Goal: Transaction & Acquisition: Purchase product/service

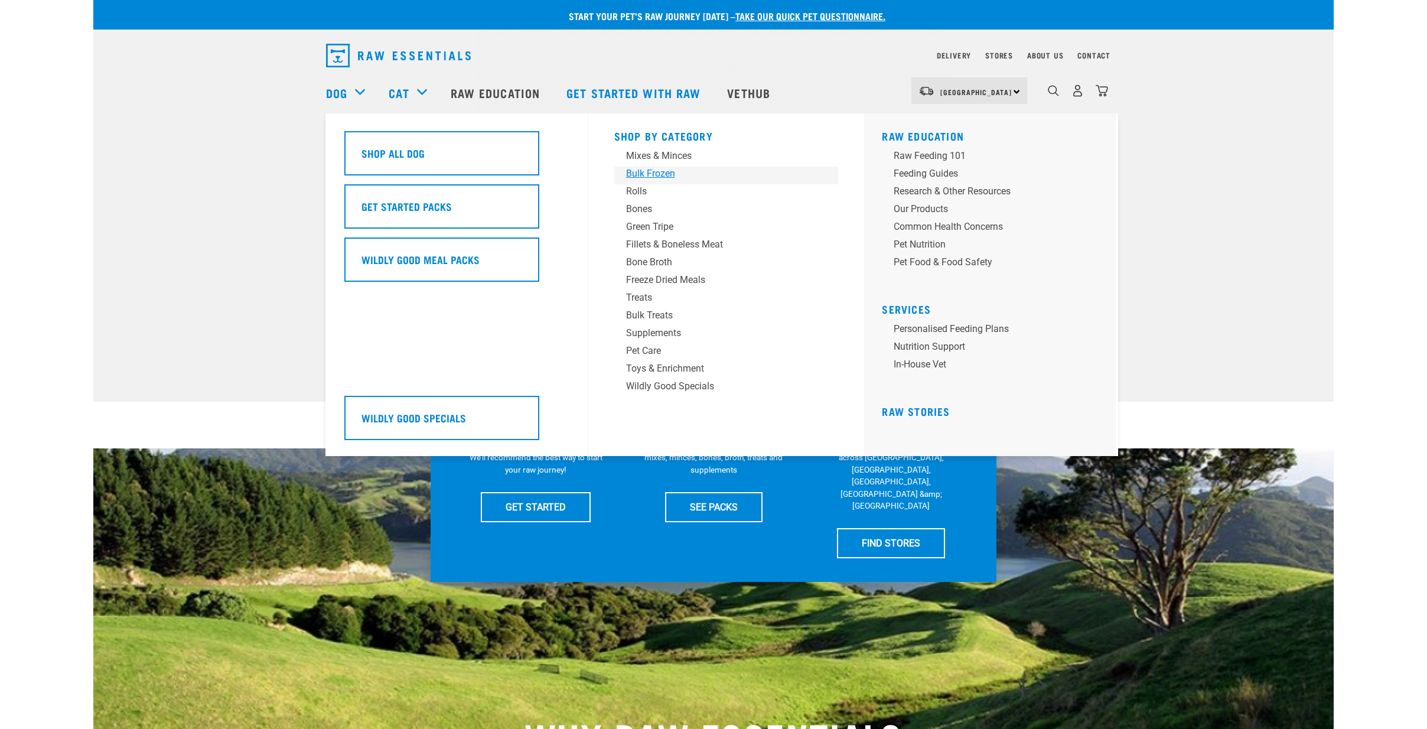
click at [648, 177] on div "Bulk Frozen" at bounding box center [718, 174] width 184 height 14
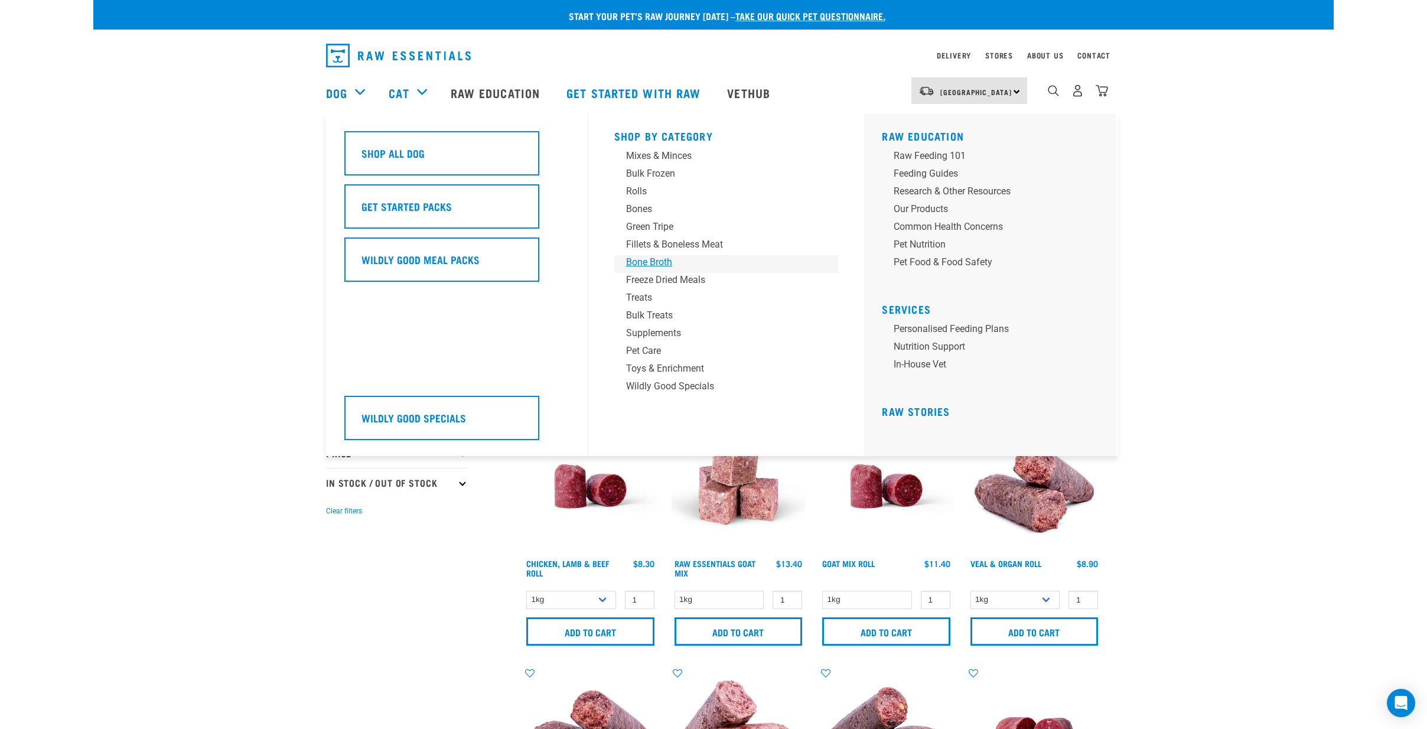
click at [651, 268] on div "Bone Broth" at bounding box center [718, 262] width 184 height 14
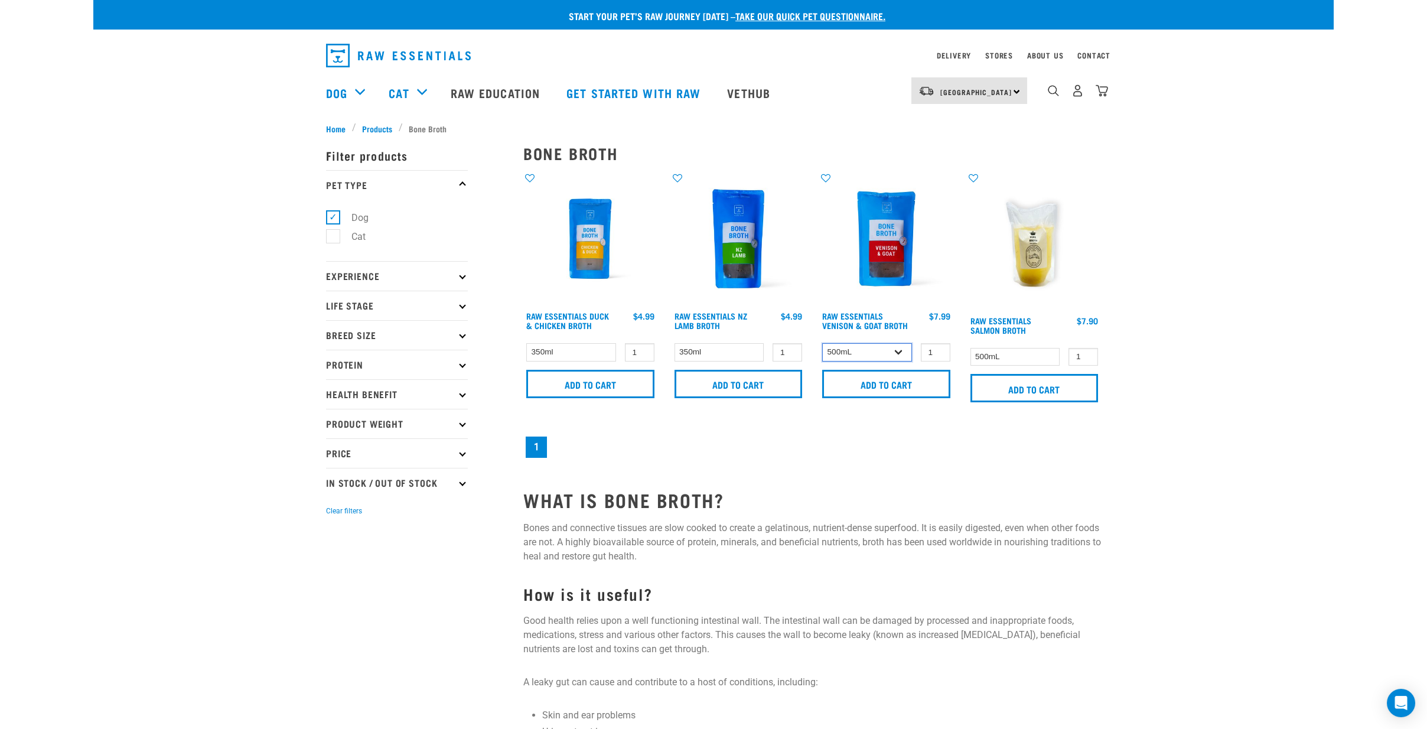
click at [857, 350] on select "500mL 500mL" at bounding box center [867, 352] width 90 height 18
select select "696260"
click at [822, 343] on select "500mL 500mL" at bounding box center [867, 352] width 90 height 18
click at [861, 354] on select "500mL 500mL" at bounding box center [867, 352] width 90 height 18
